Goal: Task Accomplishment & Management: Complete application form

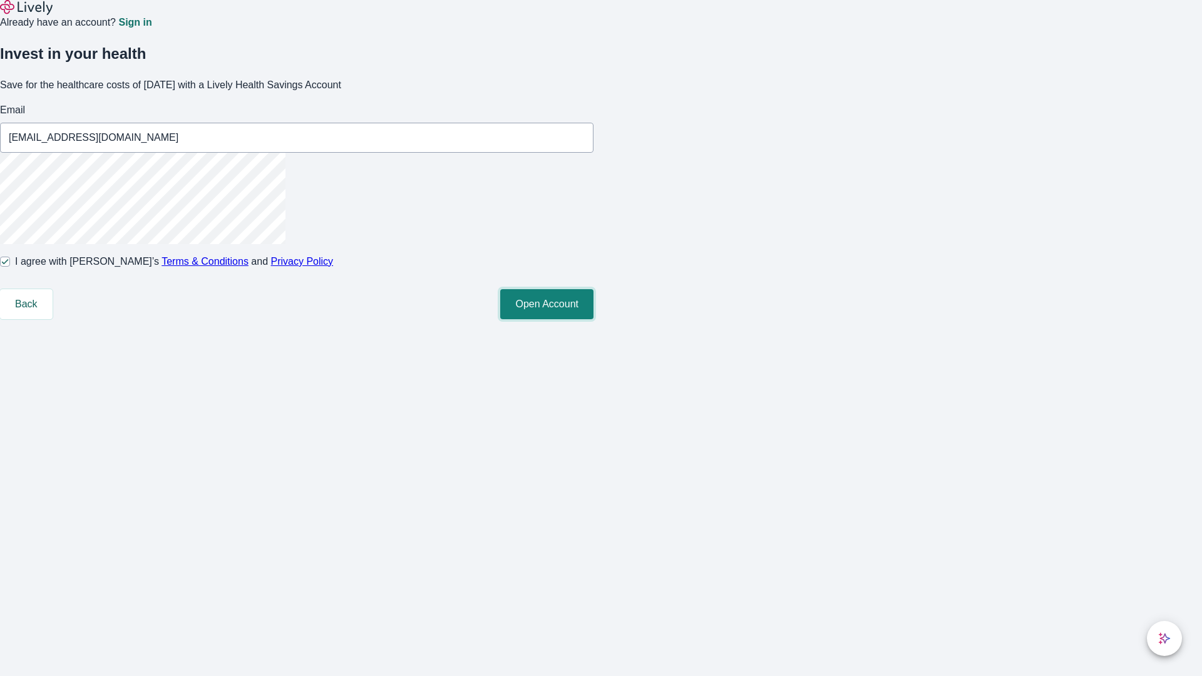
click at [593, 319] on button "Open Account" at bounding box center [546, 304] width 93 height 30
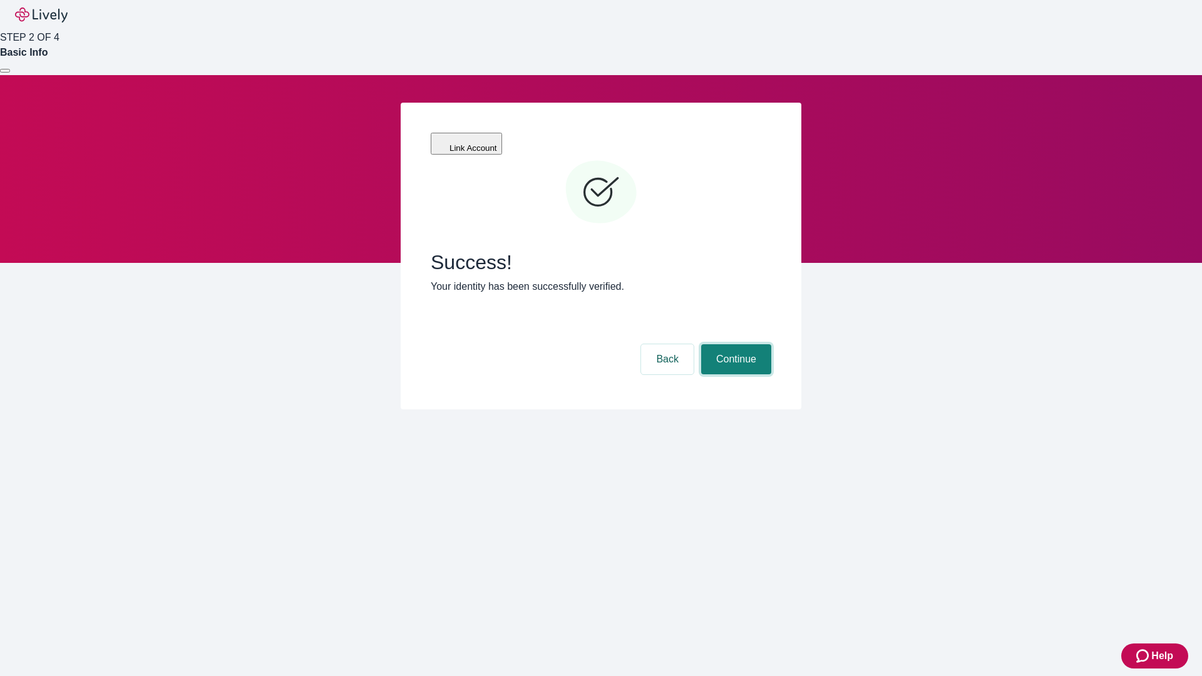
click at [734, 344] on button "Continue" at bounding box center [736, 359] width 70 height 30
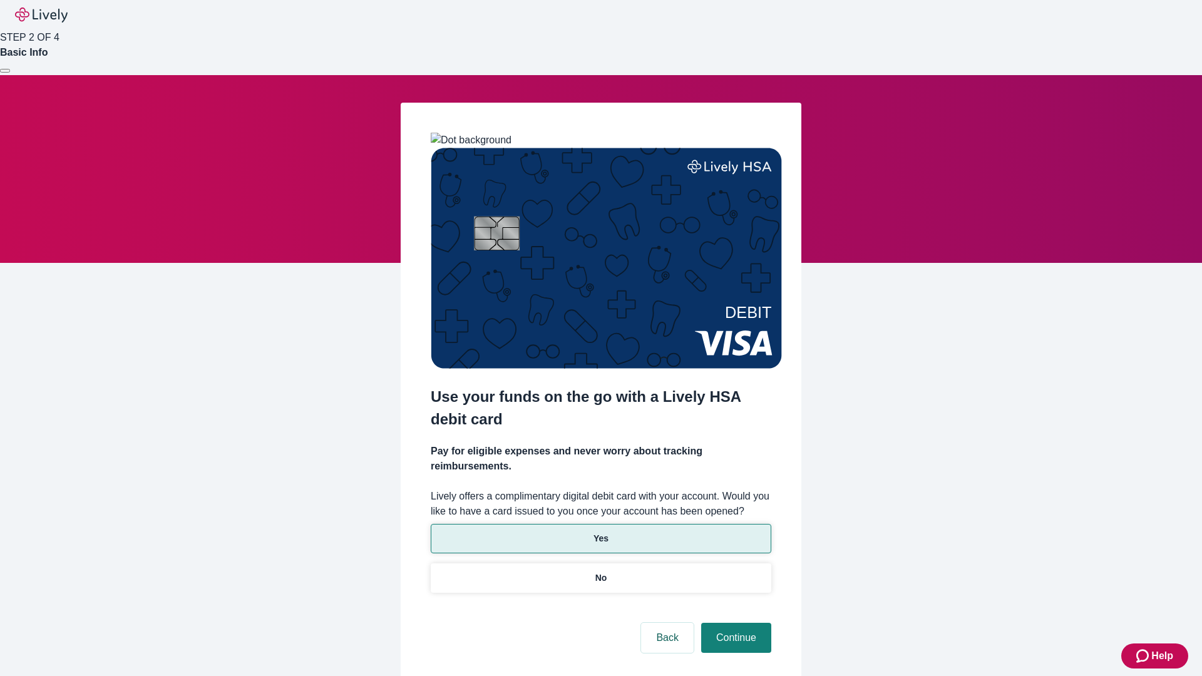
click at [600, 532] on p "Yes" at bounding box center [600, 538] width 15 height 13
click at [734, 623] on button "Continue" at bounding box center [736, 638] width 70 height 30
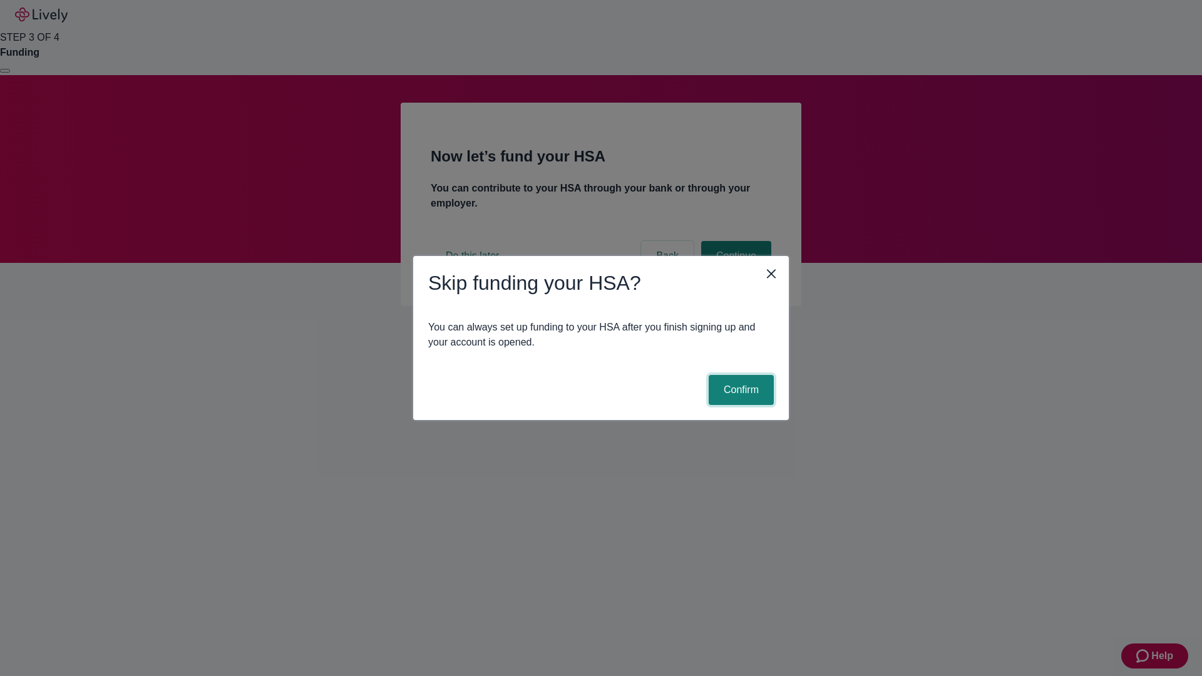
click at [739, 390] on button "Confirm" at bounding box center [741, 390] width 65 height 30
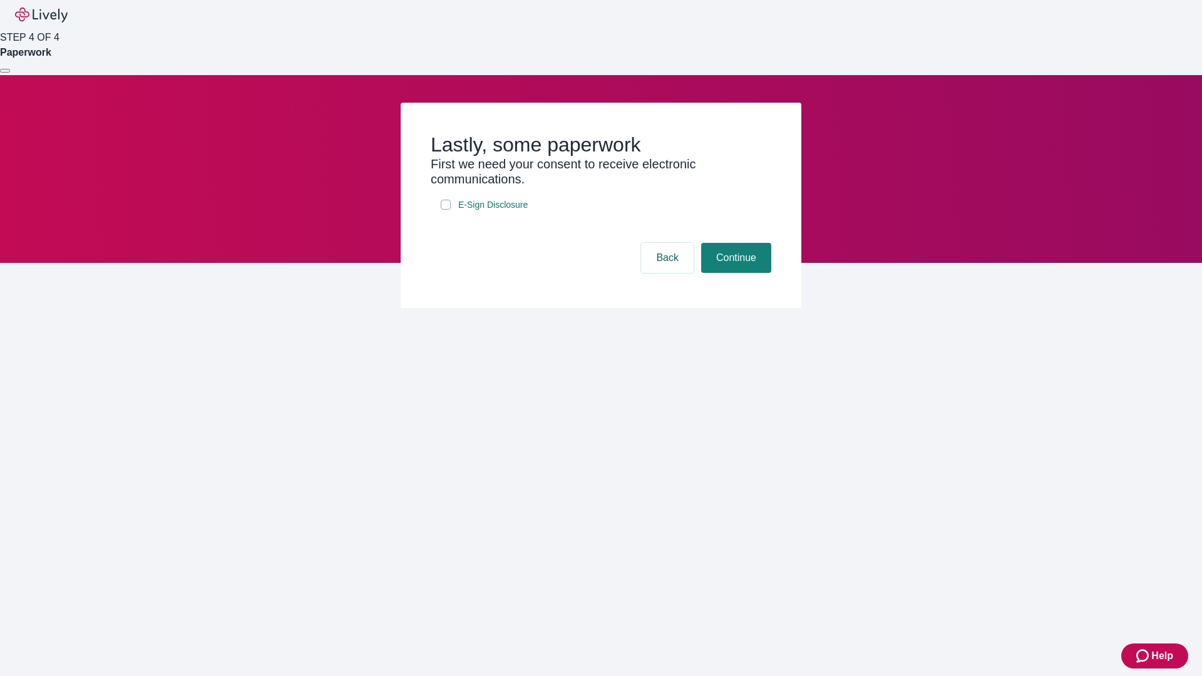
click at [446, 210] on input "E-Sign Disclosure" at bounding box center [446, 205] width 10 height 10
checkbox input "true"
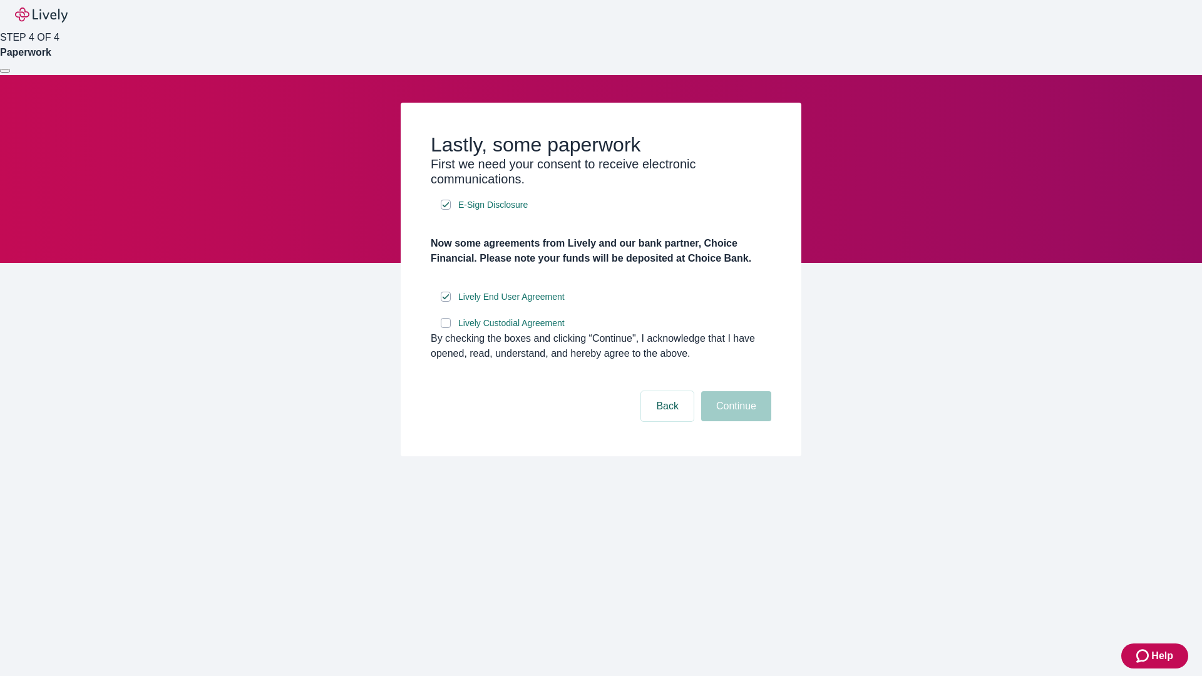
click at [446, 328] on input "Lively Custodial Agreement" at bounding box center [446, 323] width 10 height 10
checkbox input "true"
click at [734, 421] on button "Continue" at bounding box center [736, 406] width 70 height 30
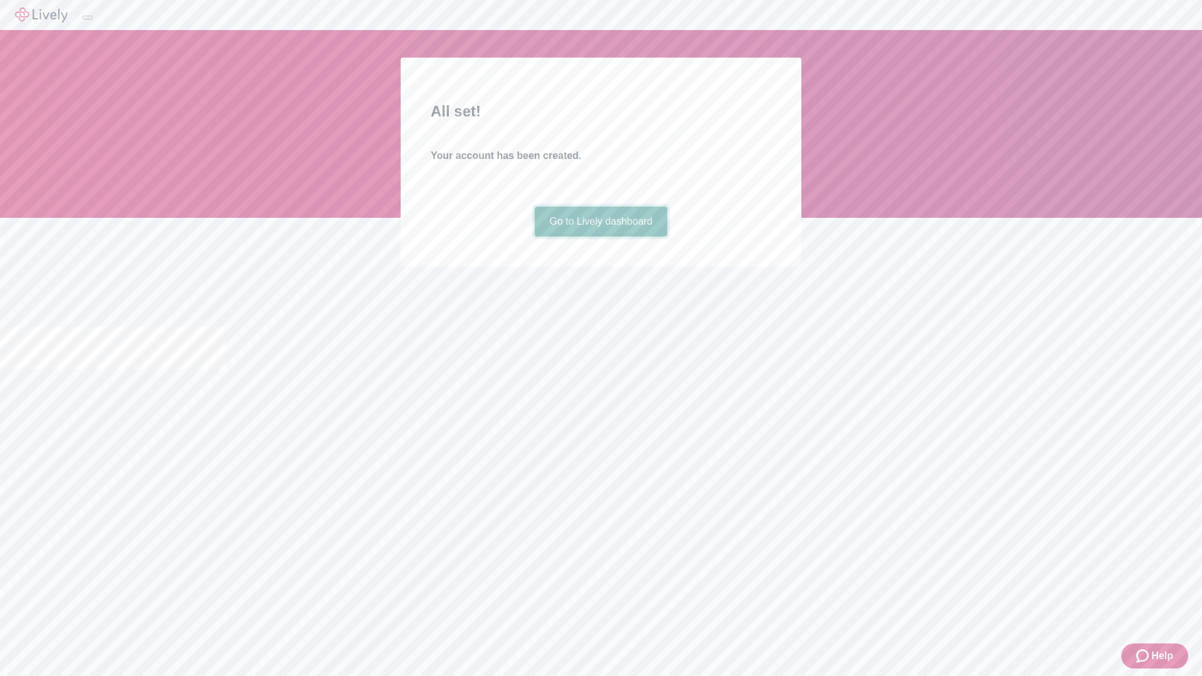
click at [600, 237] on link "Go to Lively dashboard" at bounding box center [601, 222] width 133 height 30
